Goal: Transaction & Acquisition: Obtain resource

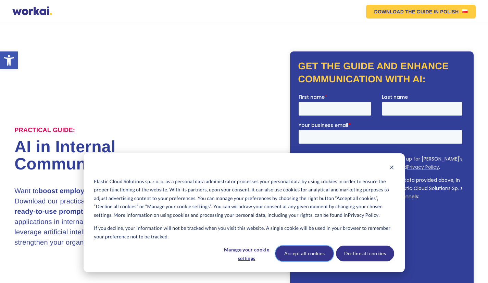
click at [311, 254] on button "Accept all cookies" at bounding box center [305, 253] width 58 height 16
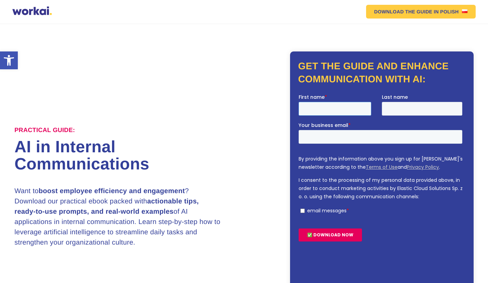
click at [327, 109] on input "First name *" at bounding box center [335, 108] width 73 height 14
type input "Chandan"
type input "Chakraborty"
type input "chandan.chakraborty@orra.co.in"
click at [303, 209] on input "email messages *" at bounding box center [302, 210] width 4 height 4
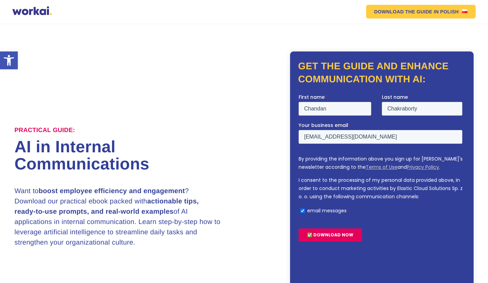
checkbox input "true"
click at [319, 236] on input "✅ DOWNLOAD NOW" at bounding box center [330, 234] width 63 height 13
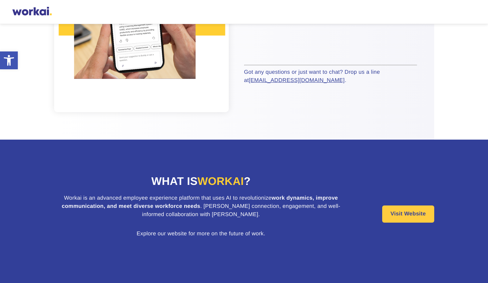
scroll to position [198, 0]
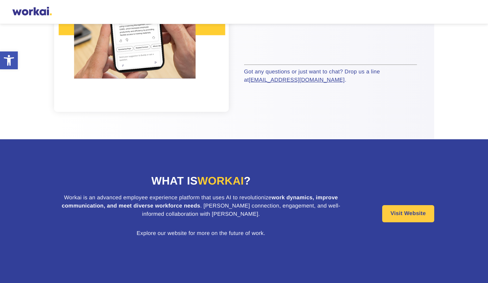
click at [404, 218] on link "Visit Website" at bounding box center [408, 213] width 52 height 17
